Goal: Task Accomplishment & Management: Use online tool/utility

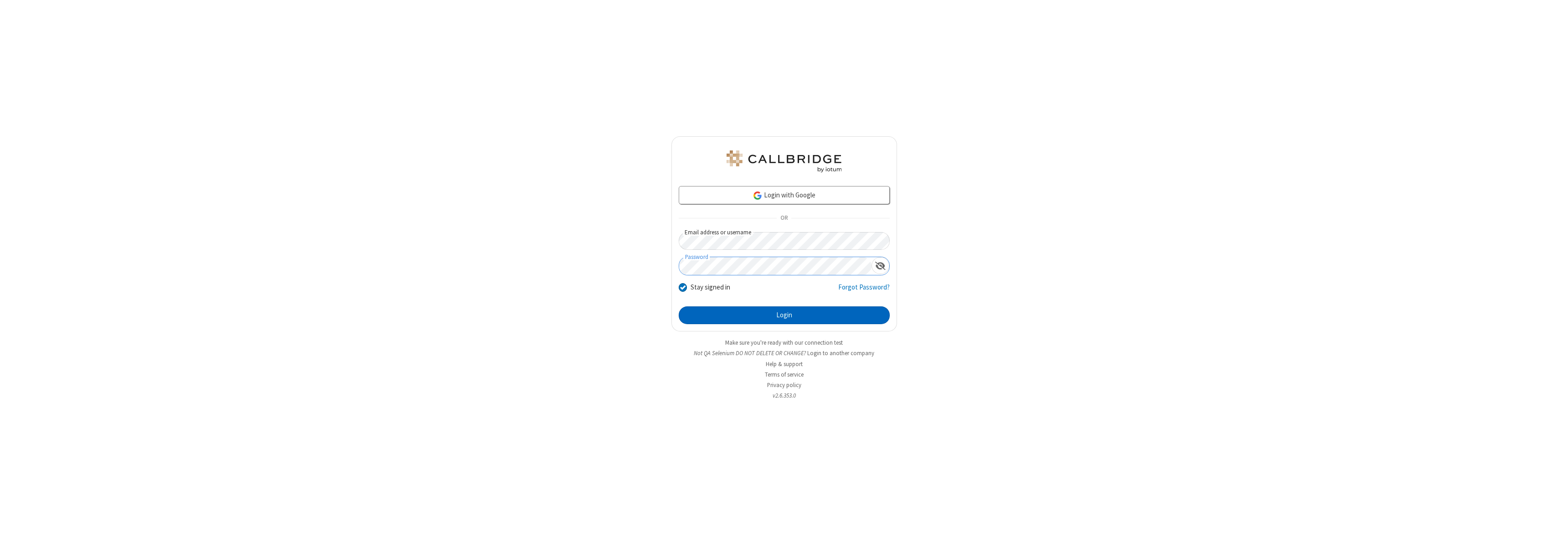
click at [784, 315] on button "Login" at bounding box center [784, 315] width 211 height 18
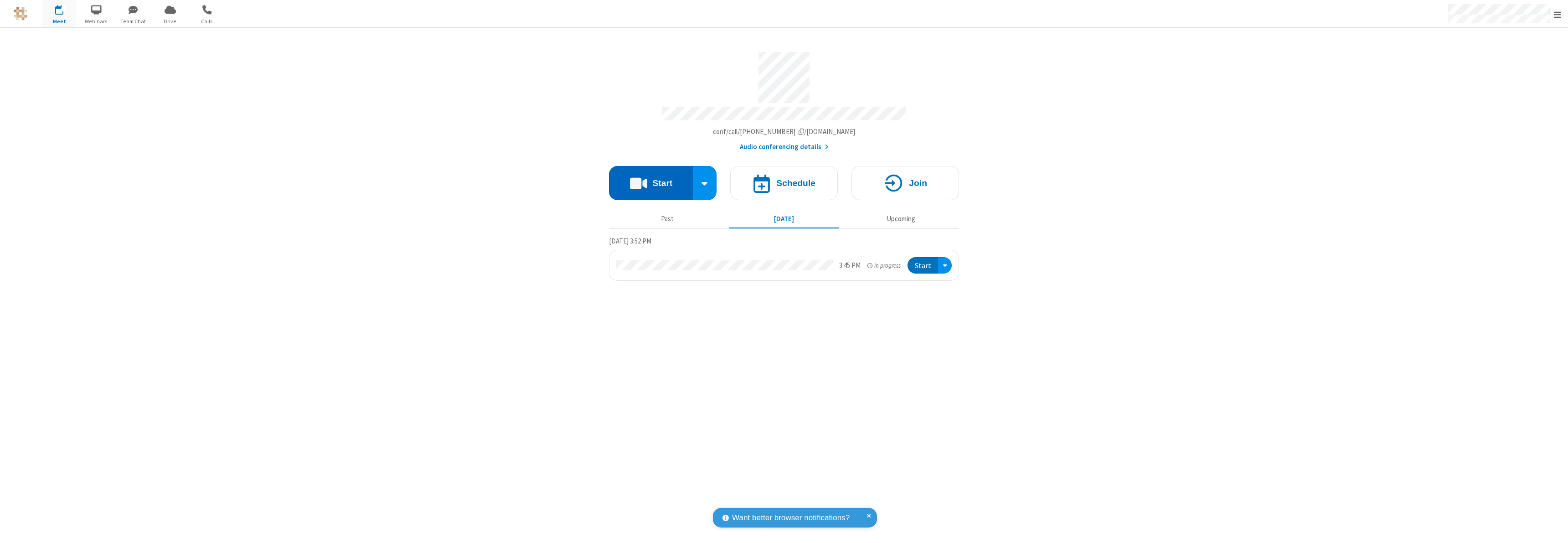
click at [651, 179] on button "Start" at bounding box center [651, 183] width 84 height 34
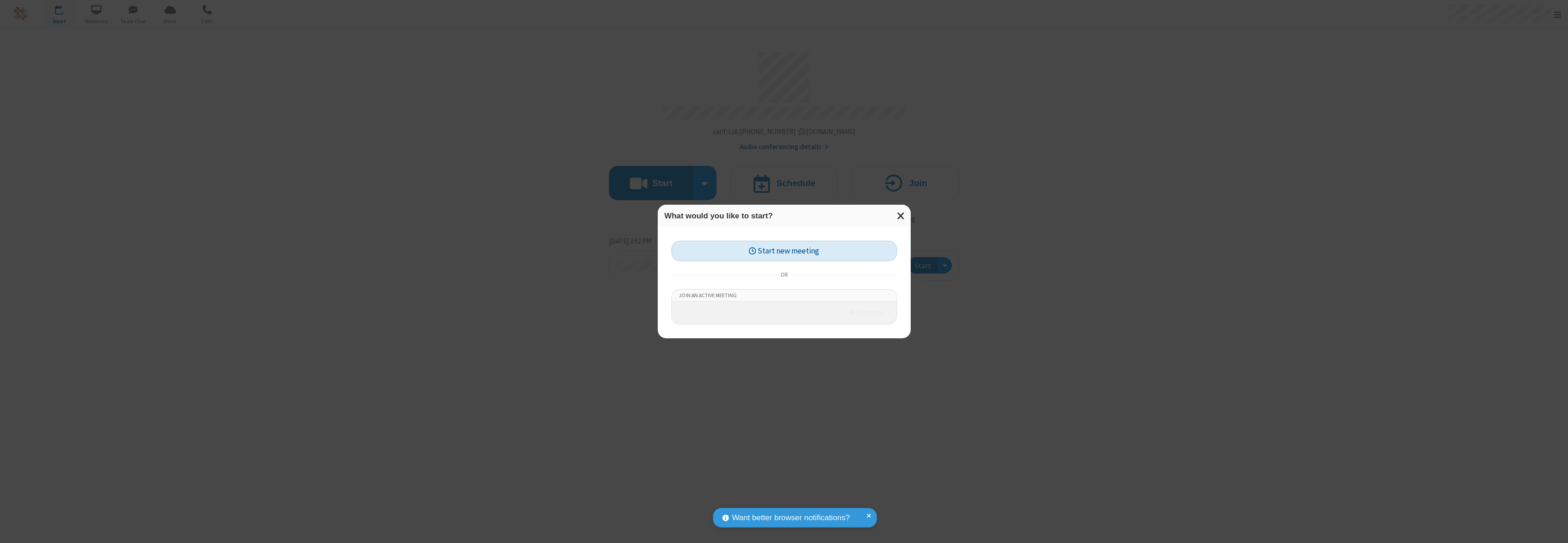
click at [784, 249] on button "Start new meeting" at bounding box center [784, 251] width 225 height 21
